Goal: Task Accomplishment & Management: Manage account settings

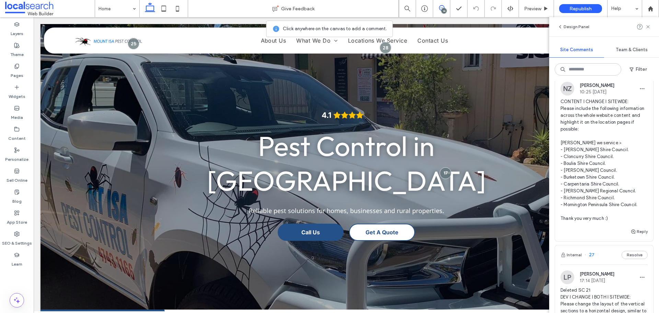
scroll to position [34, 0]
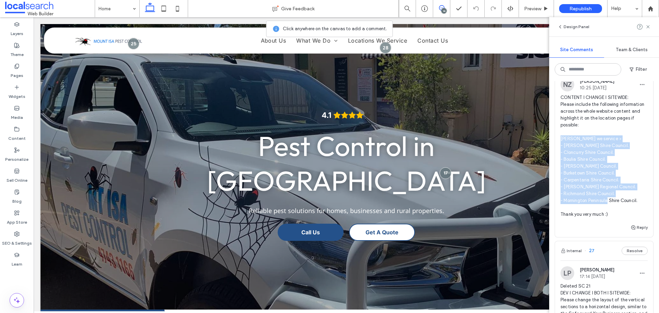
drag, startPoint x: 639, startPoint y: 199, endPoint x: 561, endPoint y: 137, distance: 99.9
click at [561, 137] on span "CONTENT I CHANGE I SITEWIDE: Please include the following information across th…" at bounding box center [603, 156] width 87 height 124
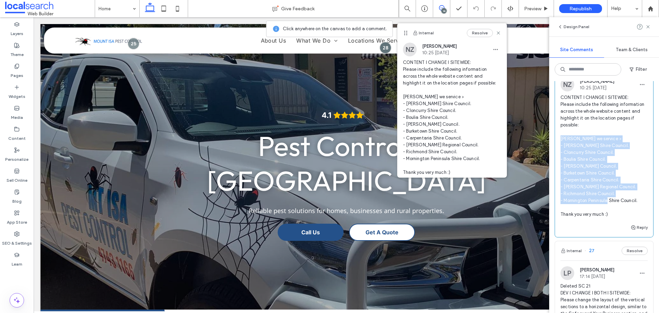
copy span "[PERSON_NAME] we service > - [PERSON_NAME] Shire Council. - Cloncurry Shire Cou…"
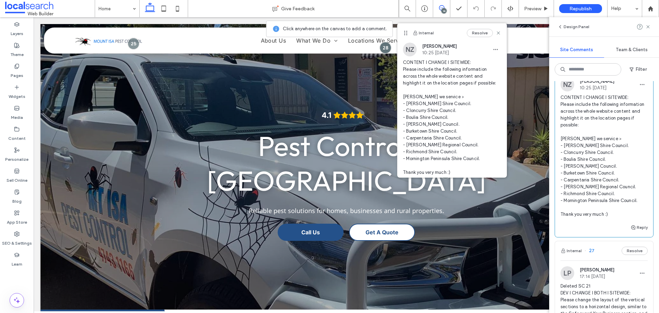
click at [599, 131] on span "CONTENT I CHANGE I SITEWIDE: Please include the following information across th…" at bounding box center [603, 156] width 87 height 124
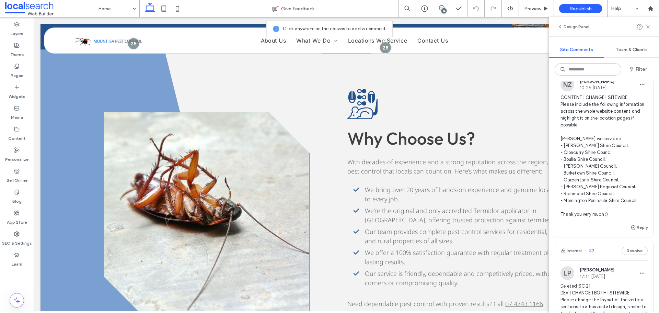
scroll to position [1304, 0]
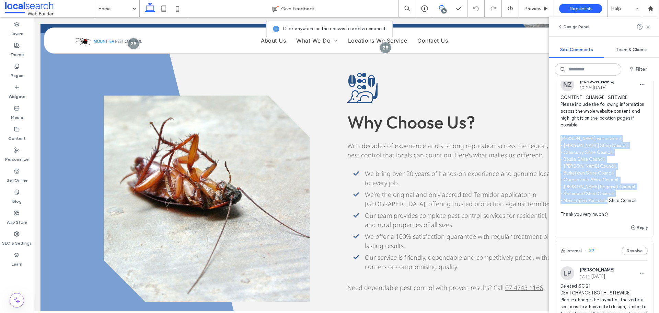
drag, startPoint x: 606, startPoint y: 193, endPoint x: 557, endPoint y: 137, distance: 74.6
click at [557, 137] on div "NZ [PERSON_NAME] 10:25 [DATE] CONTENT I CHANGE I SITEWIDE: Please include the f…" at bounding box center [604, 150] width 98 height 145
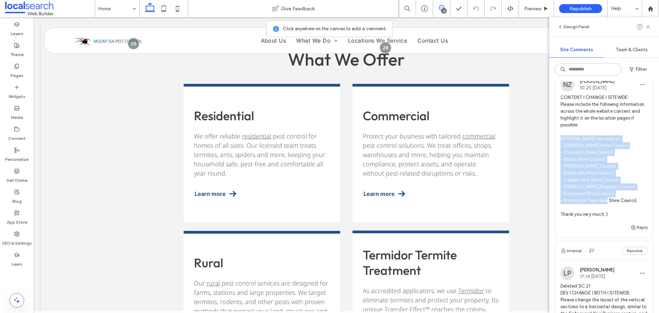
scroll to position [0, 0]
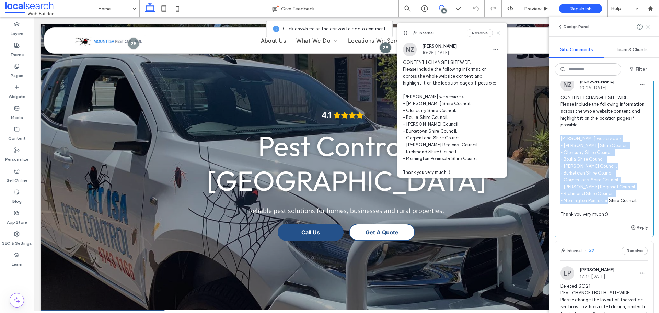
copy span "[PERSON_NAME] we service > - [PERSON_NAME] Shire Council. - Cloncurry Shire Cou…"
click at [614, 141] on span "CONTENT I CHANGE I SITEWIDE: Please include the following information across th…" at bounding box center [603, 156] width 87 height 124
